Goal: Transaction & Acquisition: Download file/media

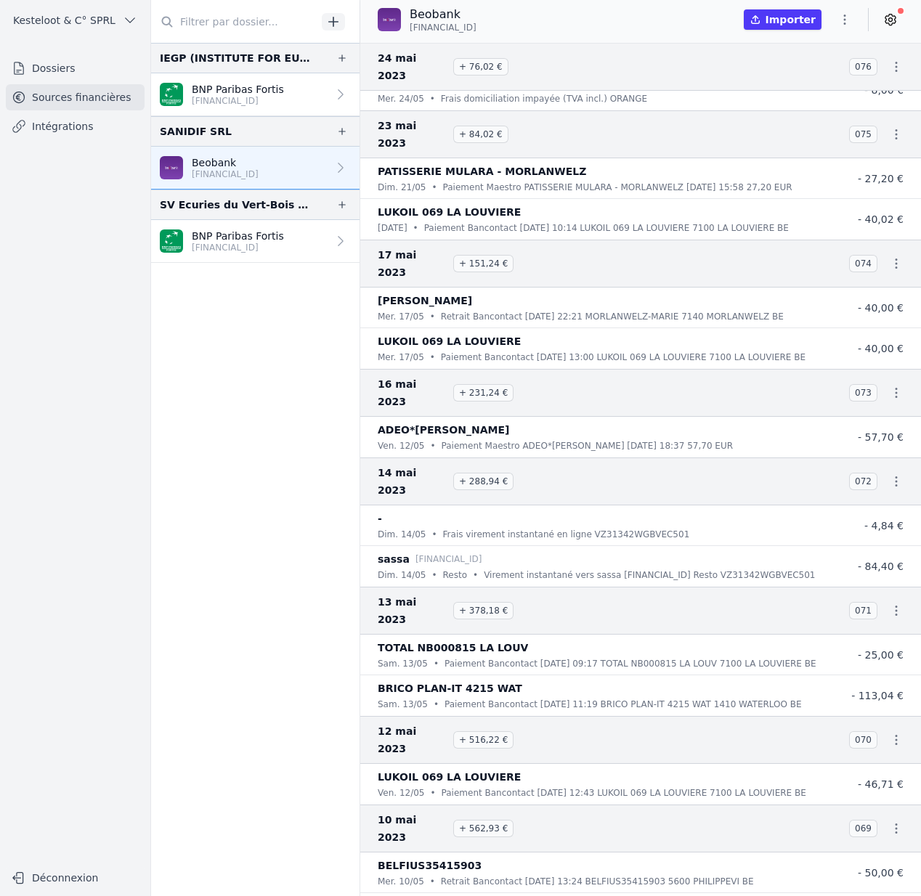
scroll to position [28974, 0]
click at [206, 513] on nav "IEGP (INSTITUTE FOR EU-GULF PARTNERSHIP) BNP Paribas Fortis BE33 0018 3175 2646…" at bounding box center [255, 469] width 208 height 853
click at [847, 15] on icon "button" at bounding box center [844, 19] width 15 height 15
click at [791, 73] on button "Exporter" at bounding box center [809, 77] width 105 height 27
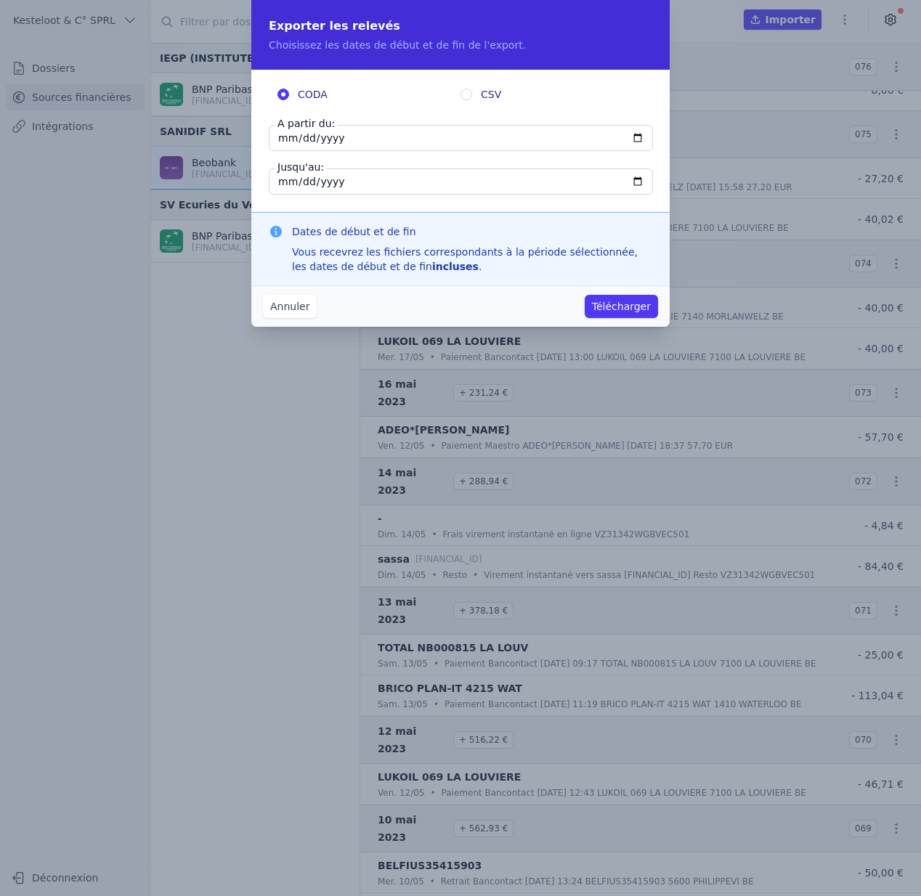
click at [639, 134] on input "2024-12-31" at bounding box center [461, 138] width 384 height 26
type input "2022-01-01"
click at [637, 179] on input "2024-12-31" at bounding box center [461, 181] width 384 height 26
type input "2023-12-31"
click at [604, 303] on button "Télécharger" at bounding box center [621, 306] width 73 height 23
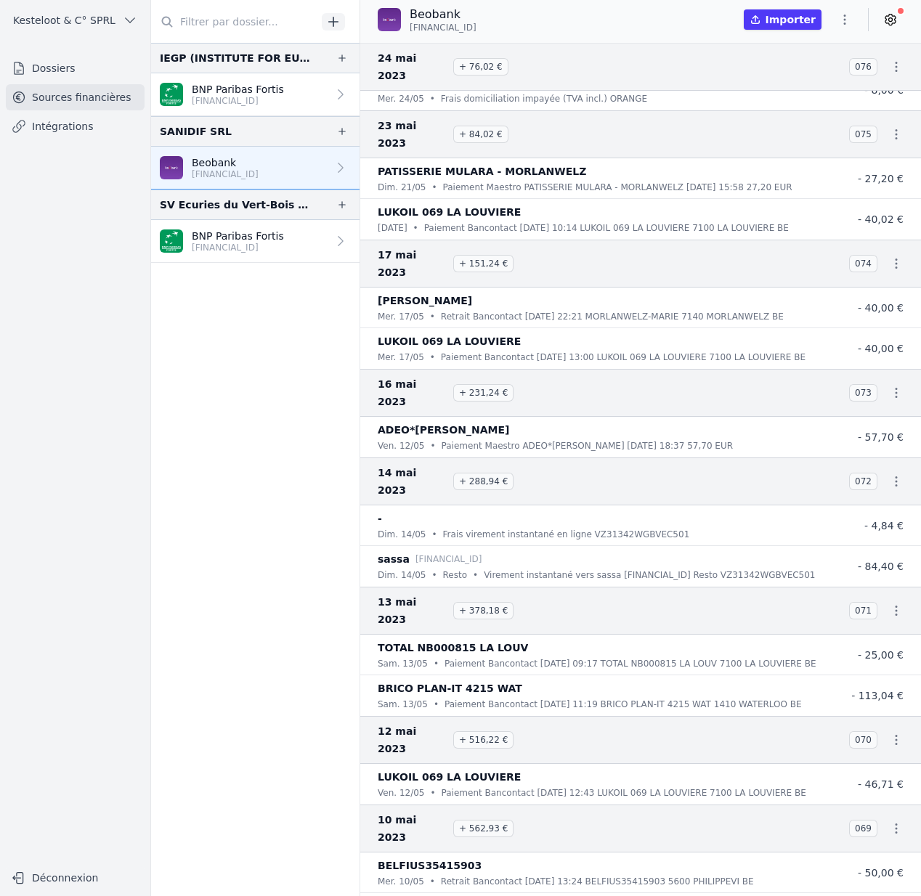
click at [841, 11] on button "button" at bounding box center [844, 19] width 29 height 23
click at [830, 84] on button "Exporter" at bounding box center [809, 77] width 105 height 27
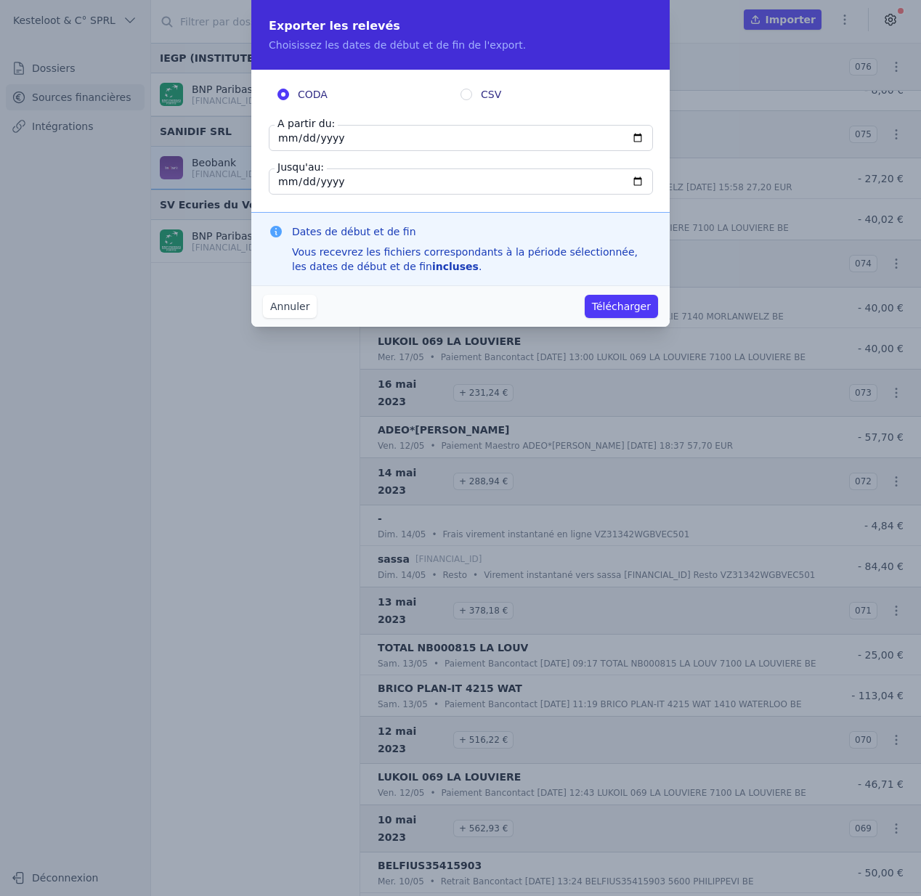
click at [637, 139] on input "2024-12-31" at bounding box center [461, 138] width 384 height 26
type input "2022-01-01"
click at [640, 178] on input "2024-12-31" at bounding box center [461, 181] width 384 height 26
type input "2023-12-31"
click at [612, 301] on button "Télécharger" at bounding box center [621, 306] width 73 height 23
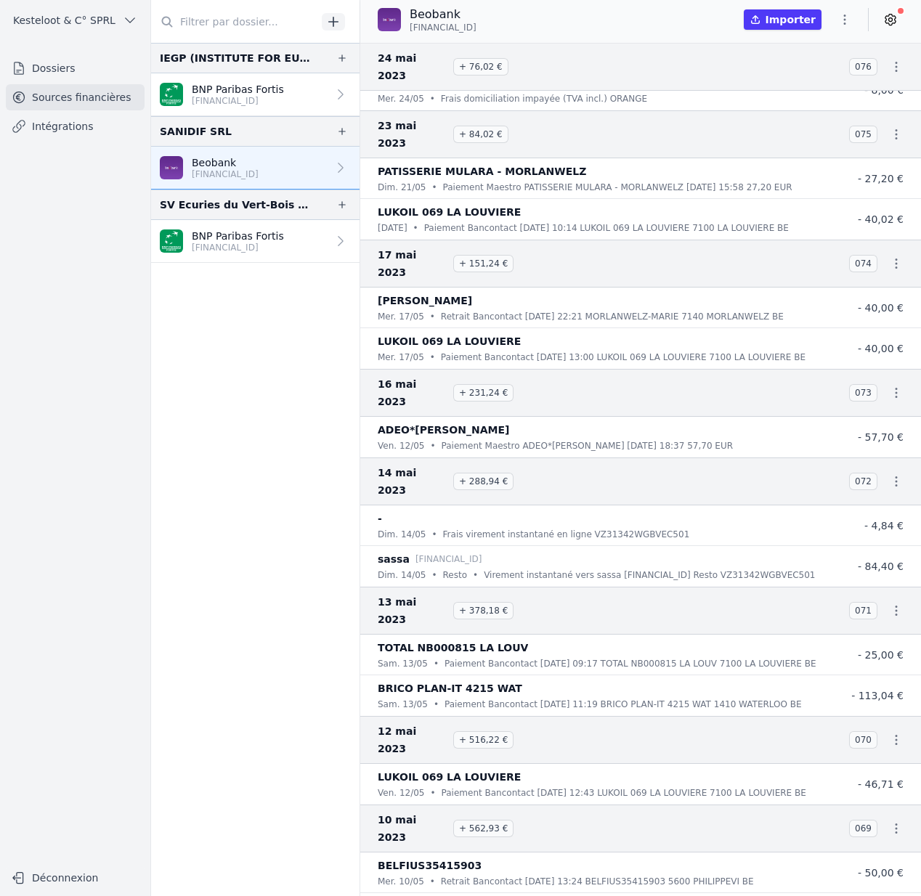
click at [120, 22] on button "Kesteloot & C° SPRL" at bounding box center [75, 20] width 139 height 23
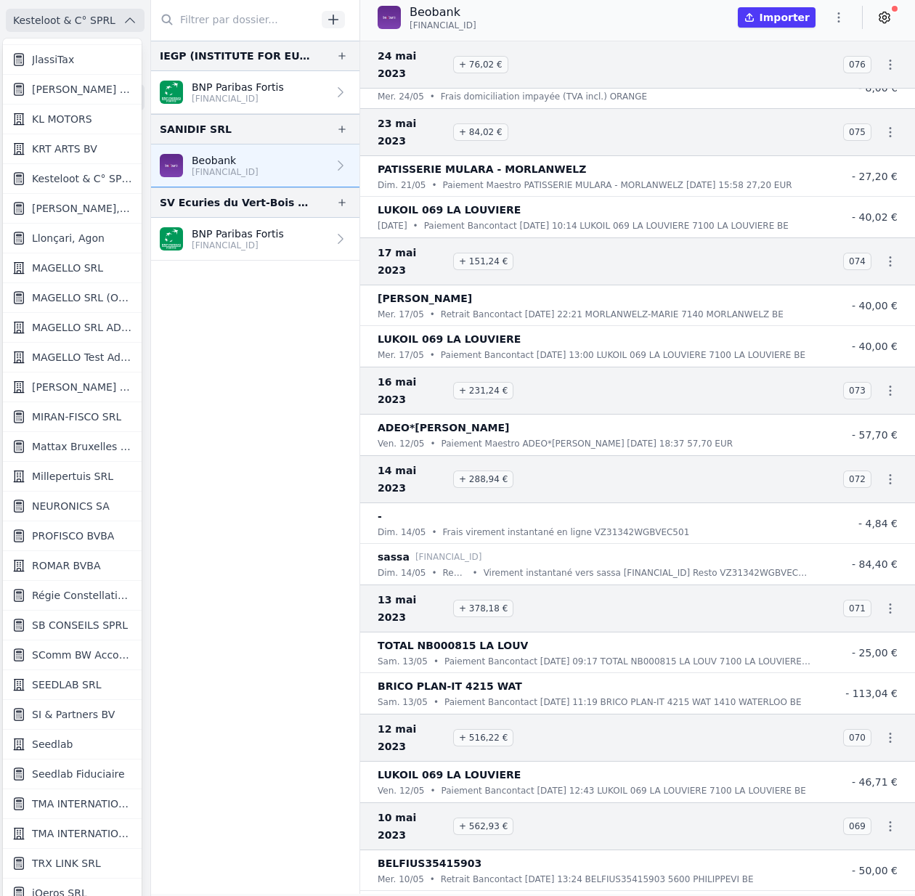
scroll to position [1219, 0]
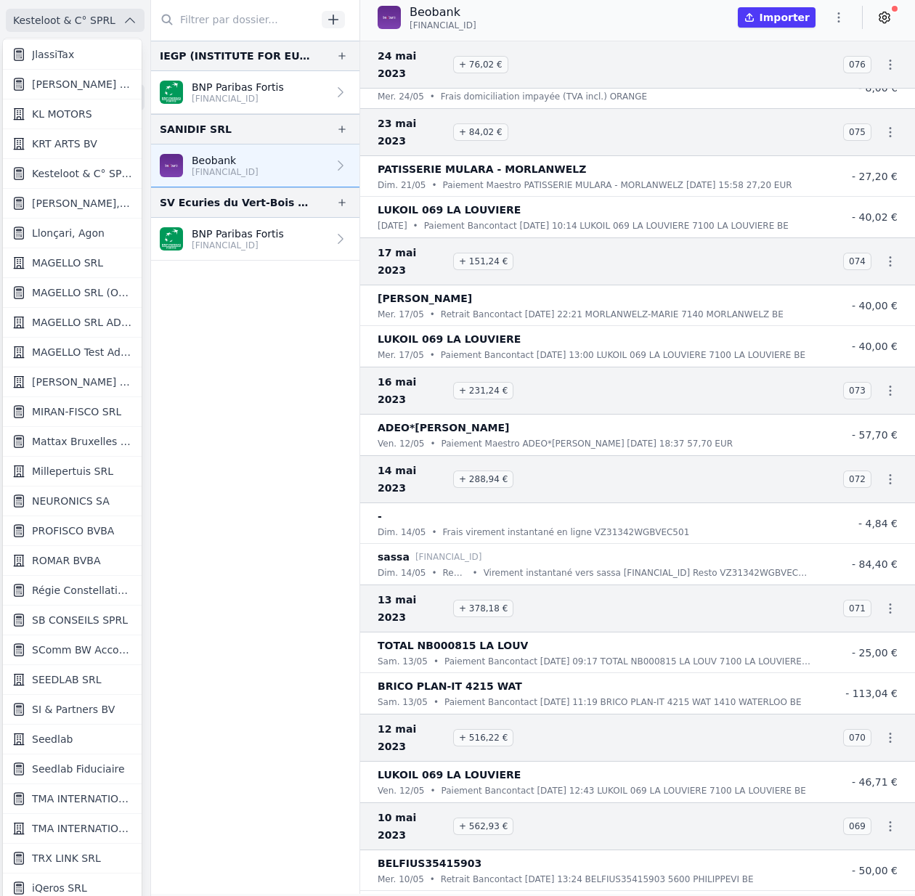
click at [91, 732] on link "Seedlab" at bounding box center [72, 740] width 139 height 30
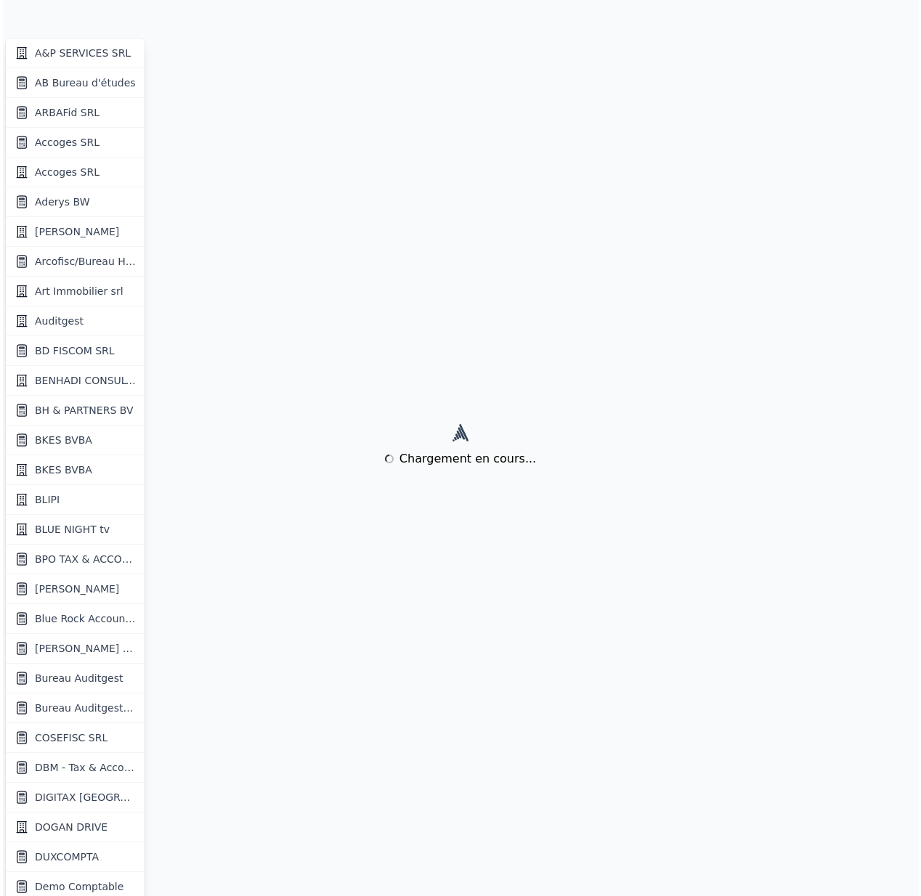
scroll to position [0, 0]
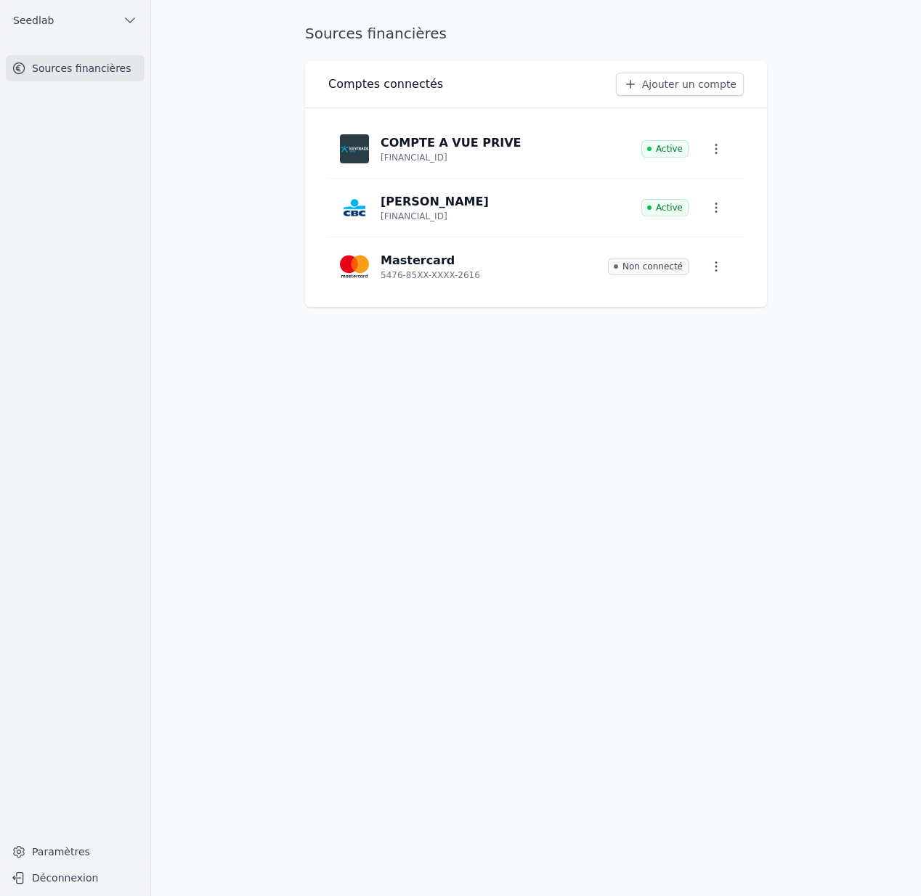
click at [646, 89] on link "Ajouter un compte" at bounding box center [680, 84] width 128 height 23
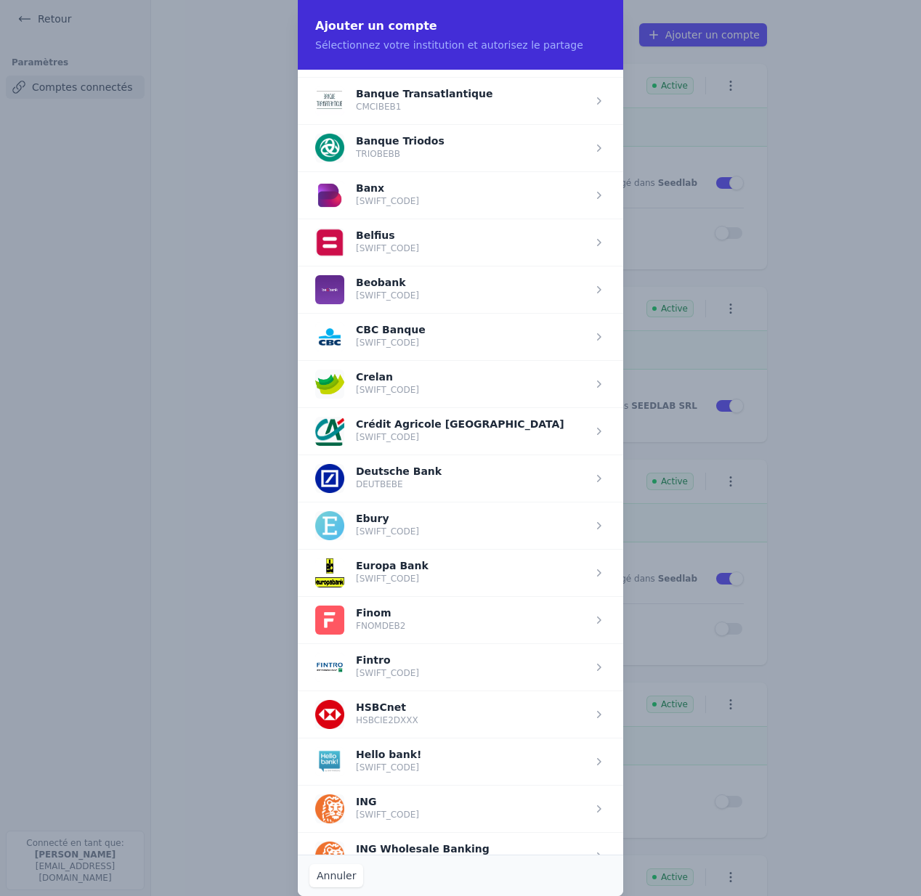
scroll to position [574, 0]
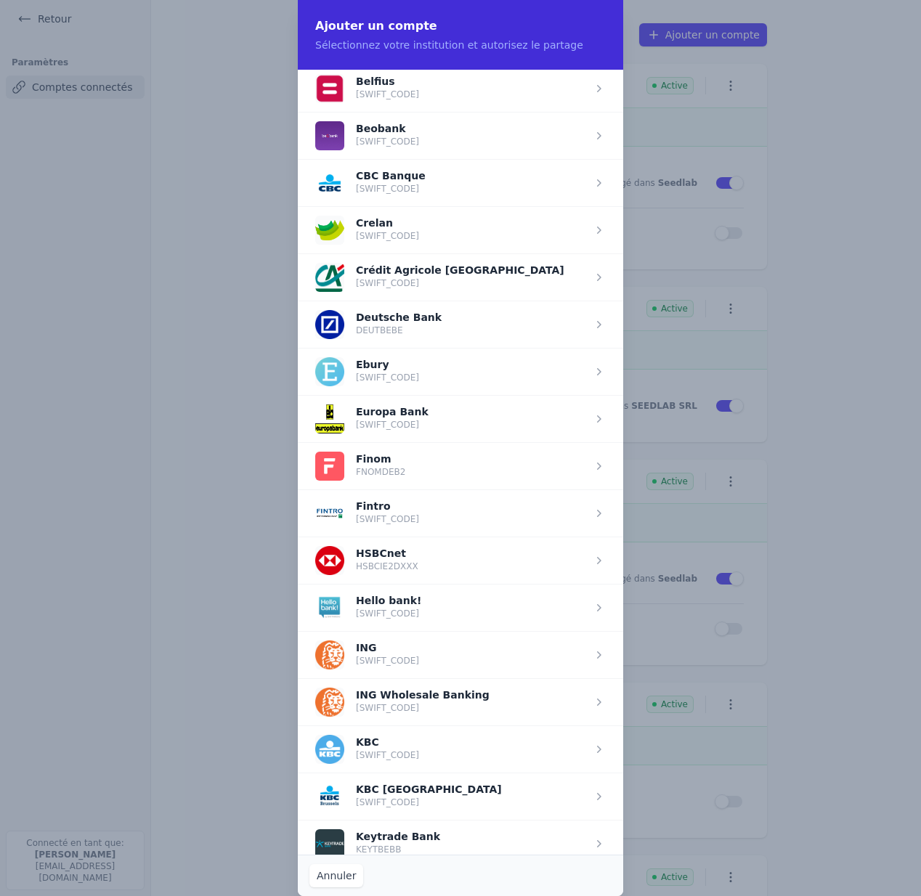
click at [417, 410] on span "button" at bounding box center [460, 418] width 325 height 47
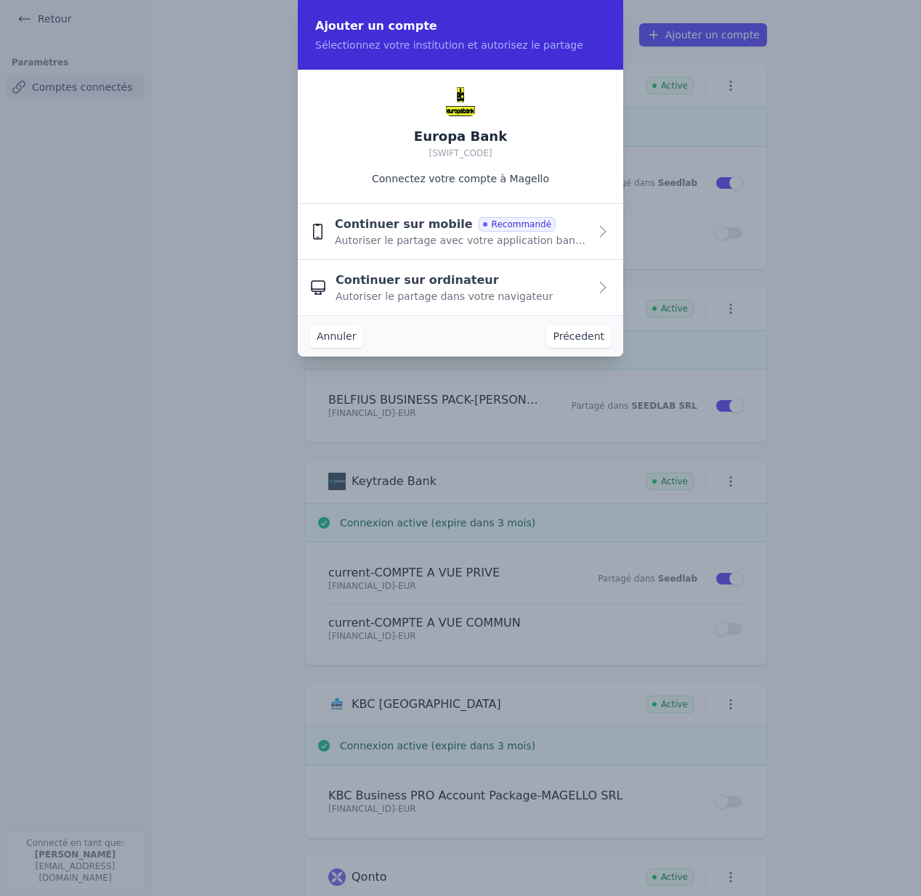
click at [461, 285] on span "Continuer sur ordinateur" at bounding box center [416, 280] width 163 height 17
